Goal: Navigation & Orientation: Understand site structure

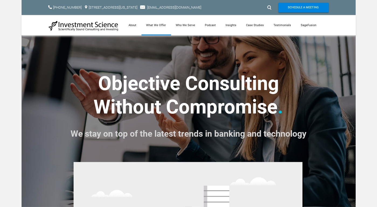
click at [154, 25] on link "What We Offer" at bounding box center [157, 25] width 30 height 20
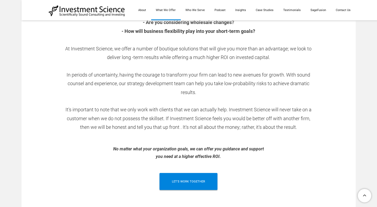
scroll to position [96, 0]
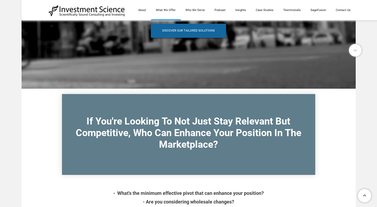
click at [189, 36] on span "Discover Our Tailored Solutions" at bounding box center [188, 31] width 53 height 14
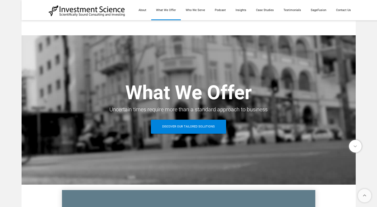
scroll to position [96, 0]
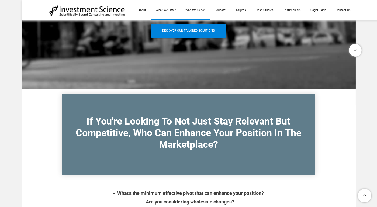
click at [186, 11] on link "Who We Serve" at bounding box center [195, 10] width 29 height 20
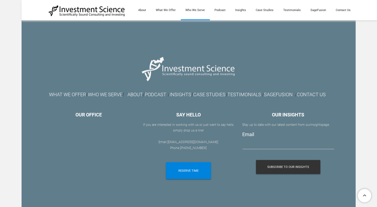
scroll to position [629, 0]
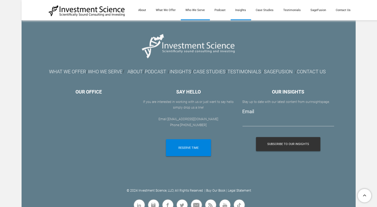
click at [231, 9] on link "Insights" at bounding box center [241, 10] width 21 height 20
